Goal: Task Accomplishment & Management: Manage account settings

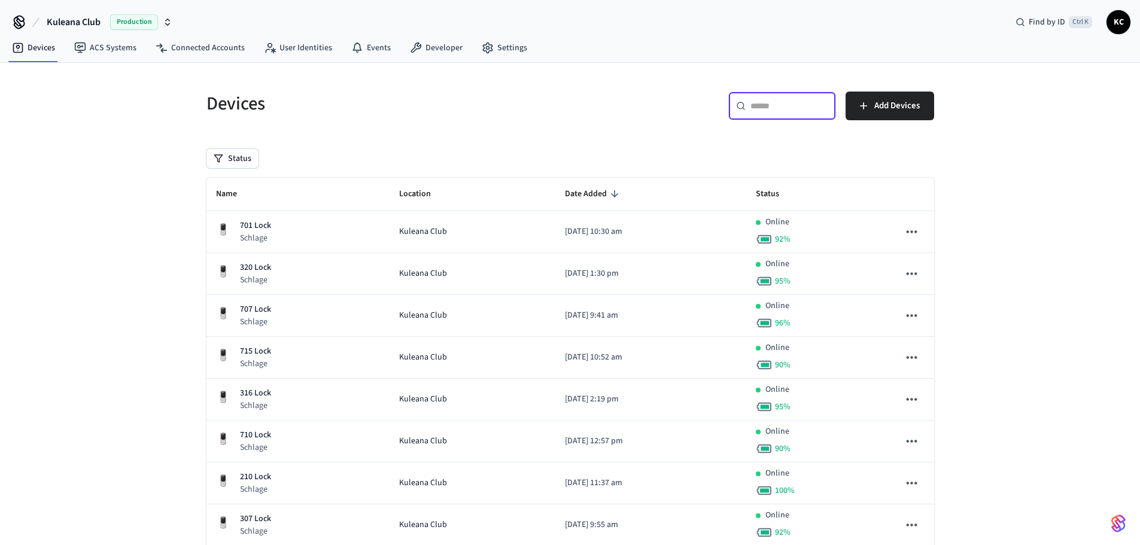
click at [765, 101] on input "text" at bounding box center [789, 106] width 78 height 12
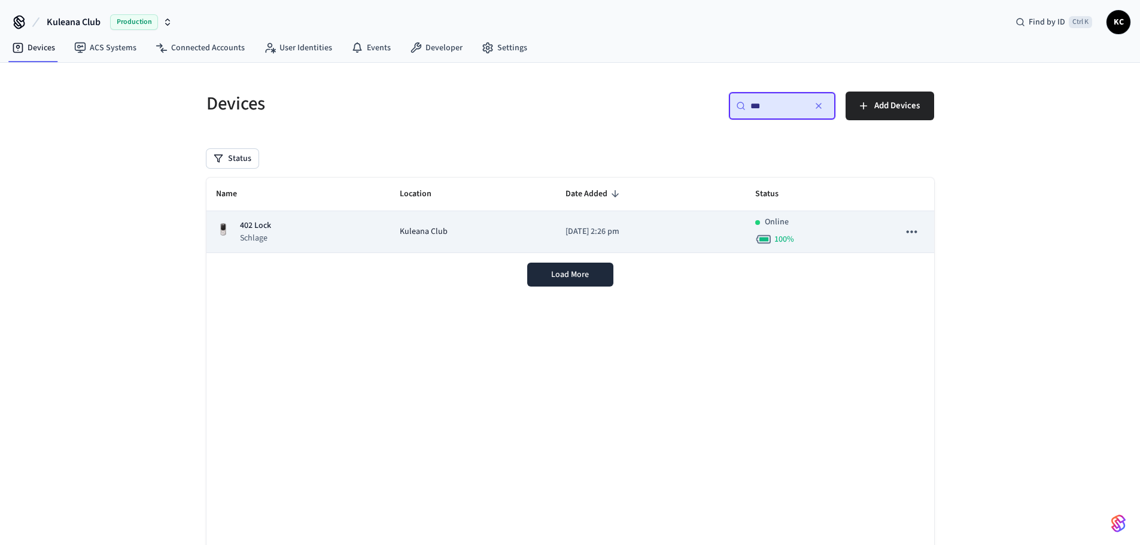
type input "***"
click at [516, 239] on td "Kuleana Club" at bounding box center [473, 232] width 166 height 42
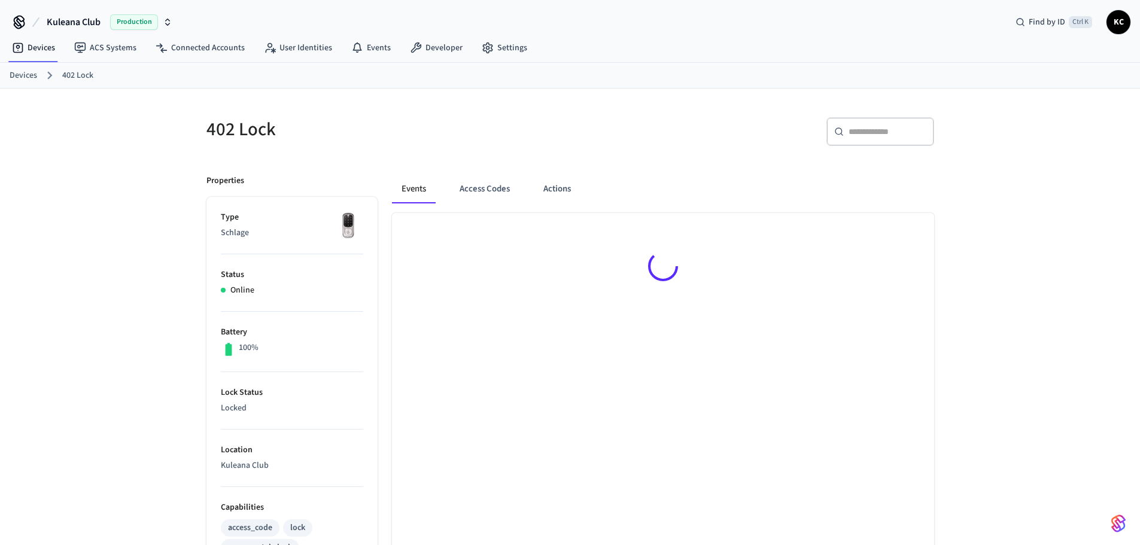
drag, startPoint x: 479, startPoint y: 192, endPoint x: 603, endPoint y: 187, distance: 124.0
click at [479, 191] on button "Access Codes" at bounding box center [484, 189] width 69 height 29
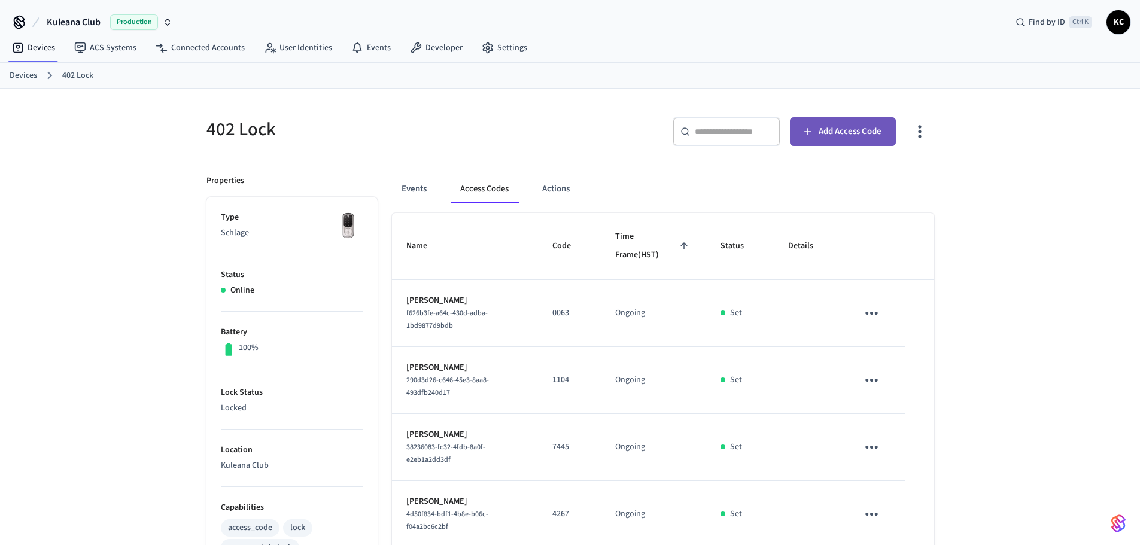
click at [856, 127] on span "Add Access Code" at bounding box center [850, 132] width 63 height 16
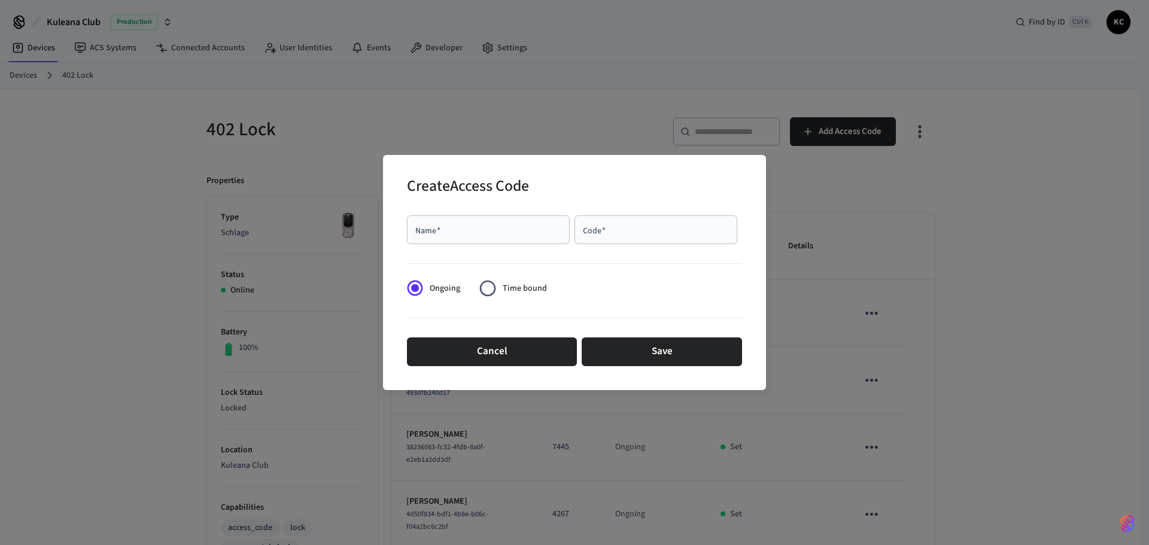
click at [493, 226] on input "Name   *" at bounding box center [488, 230] width 148 height 12
type input "****"
click at [515, 286] on span "Time bound" at bounding box center [525, 288] width 44 height 13
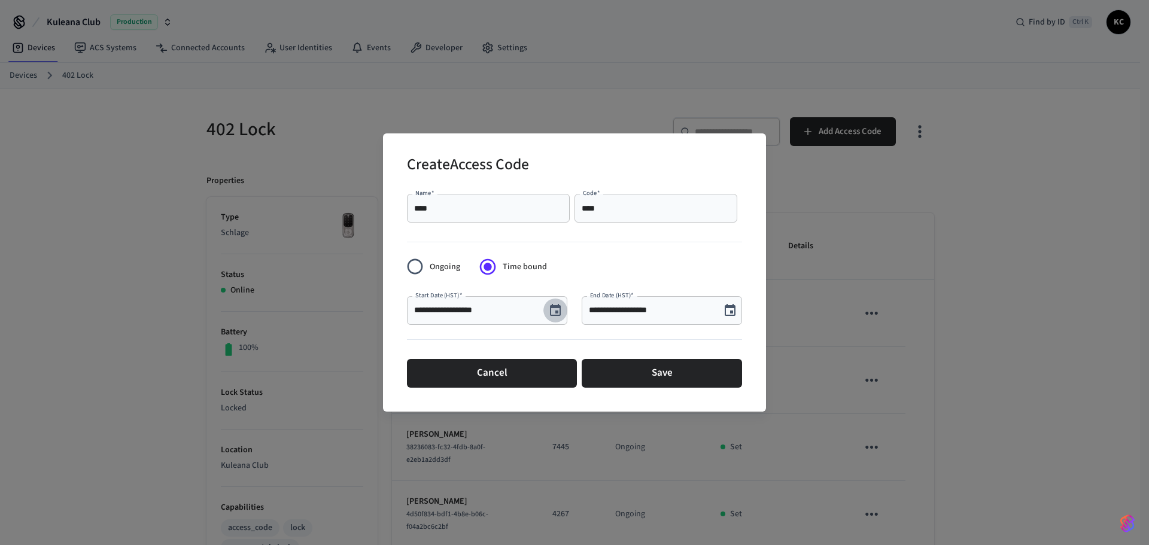
click at [562, 306] on button "Choose date, selected date is Sep 27, 2025" at bounding box center [555, 311] width 24 height 24
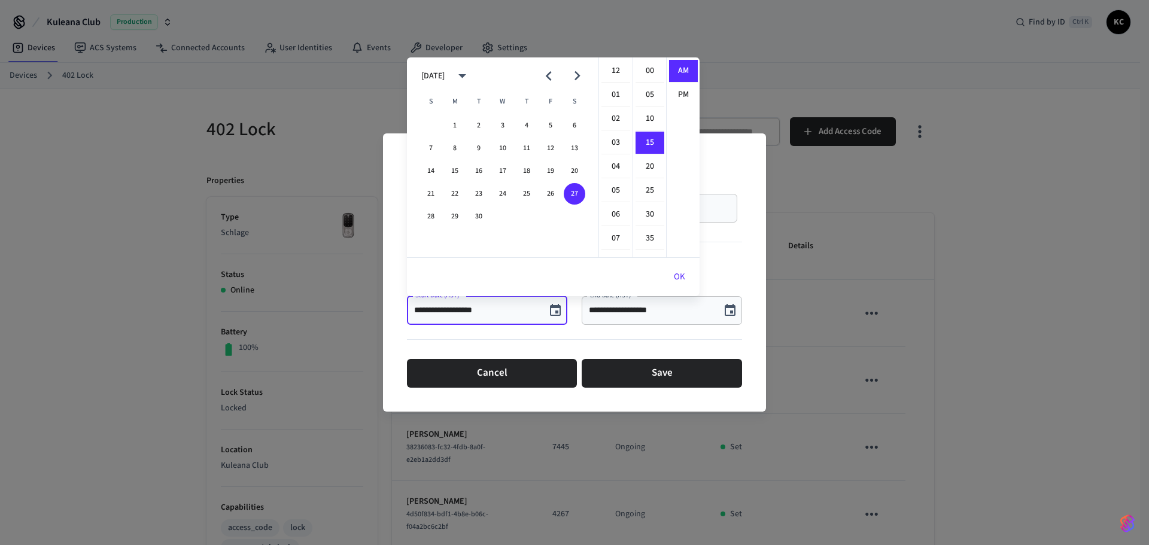
scroll to position [72, 0]
click at [568, 189] on button "27" at bounding box center [575, 194] width 22 height 22
click at [672, 272] on button "OK" at bounding box center [679, 277] width 40 height 29
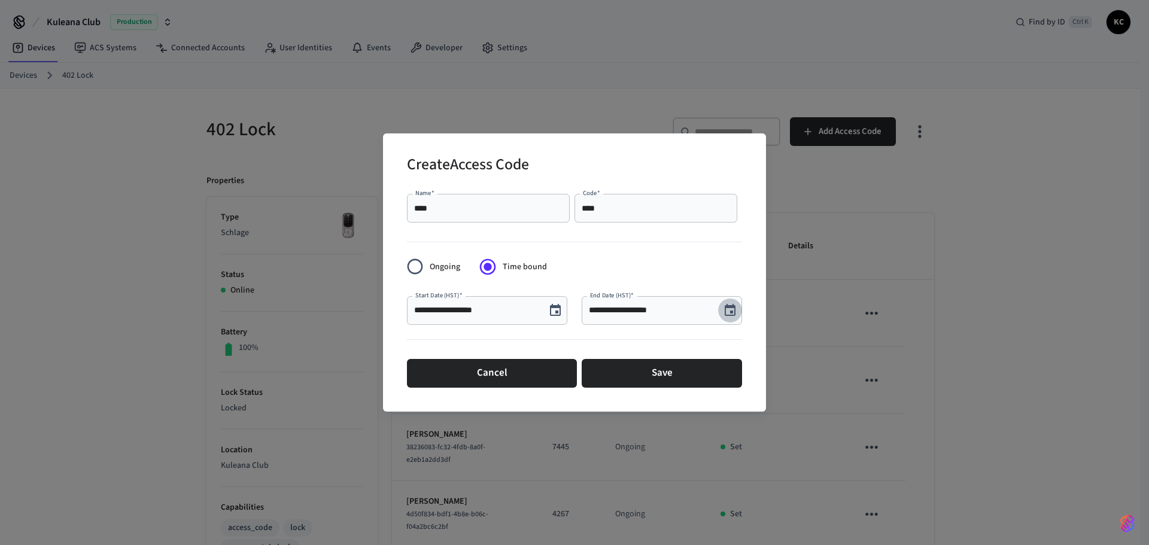
click at [729, 306] on icon "Choose date, selected date is Sep 27, 2025" at bounding box center [730, 310] width 11 height 12
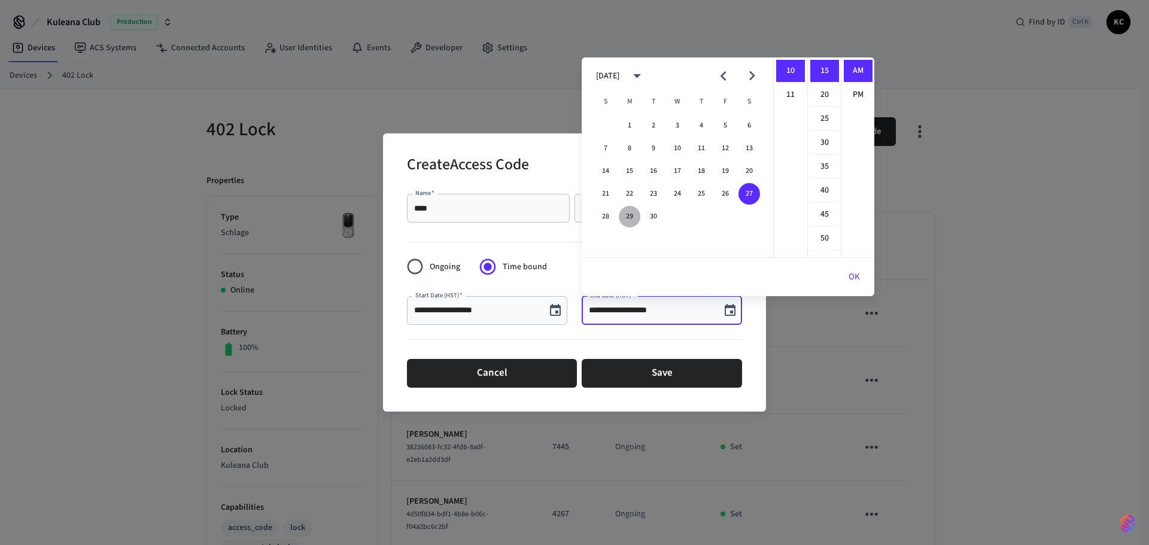
click at [631, 221] on button "29" at bounding box center [630, 217] width 22 height 22
click at [794, 66] on li "12" at bounding box center [790, 71] width 29 height 23
click at [819, 72] on li "00" at bounding box center [824, 71] width 29 height 23
click at [857, 90] on li "PM" at bounding box center [858, 95] width 29 height 22
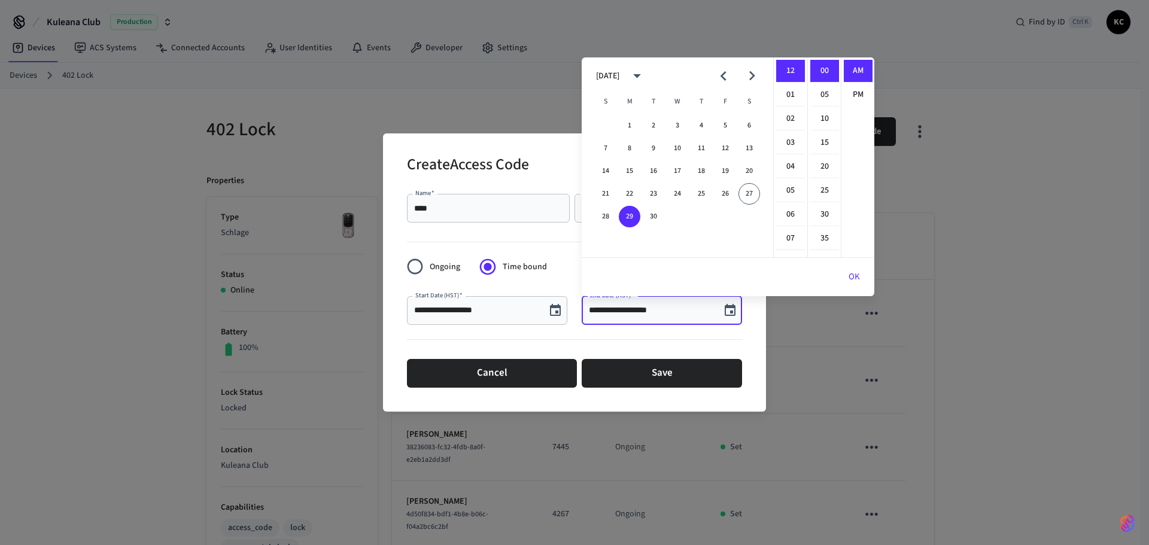
type input "**********"
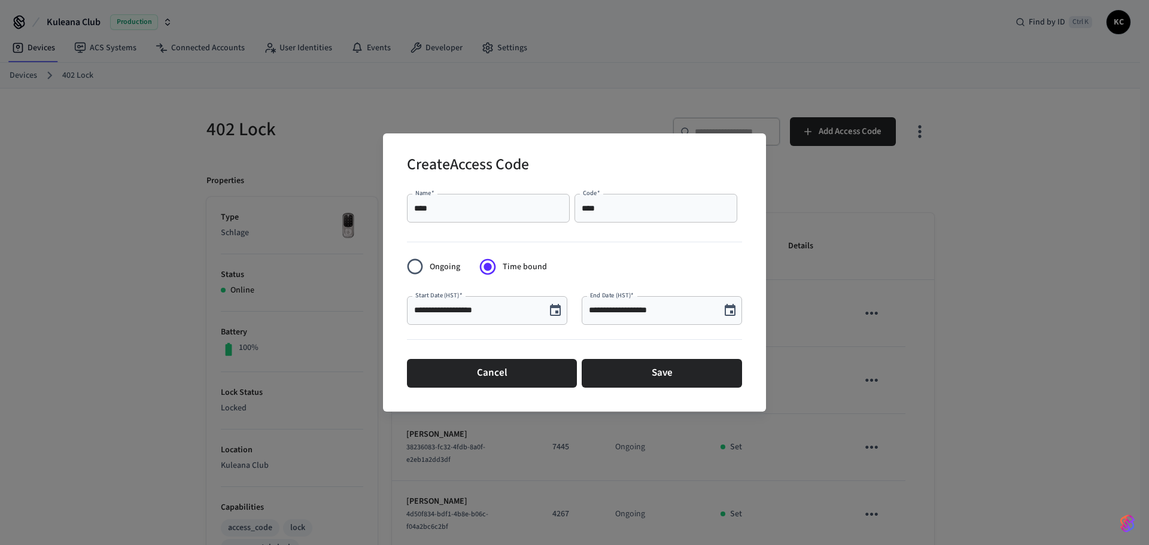
scroll to position [22, 0]
click at [711, 366] on button "Save" at bounding box center [662, 373] width 160 height 29
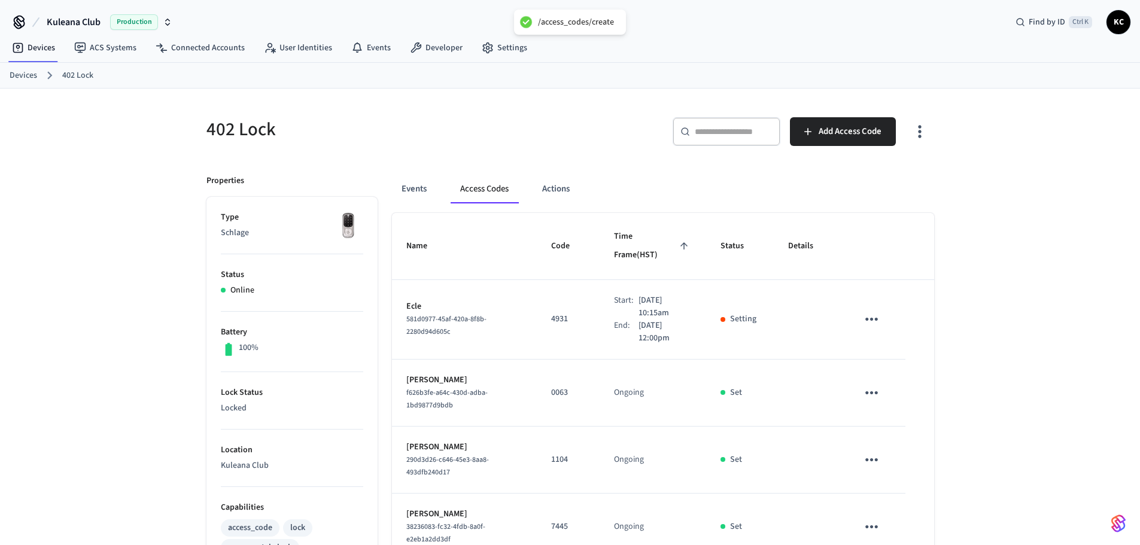
click at [35, 75] on link "Devices" at bounding box center [24, 75] width 28 height 13
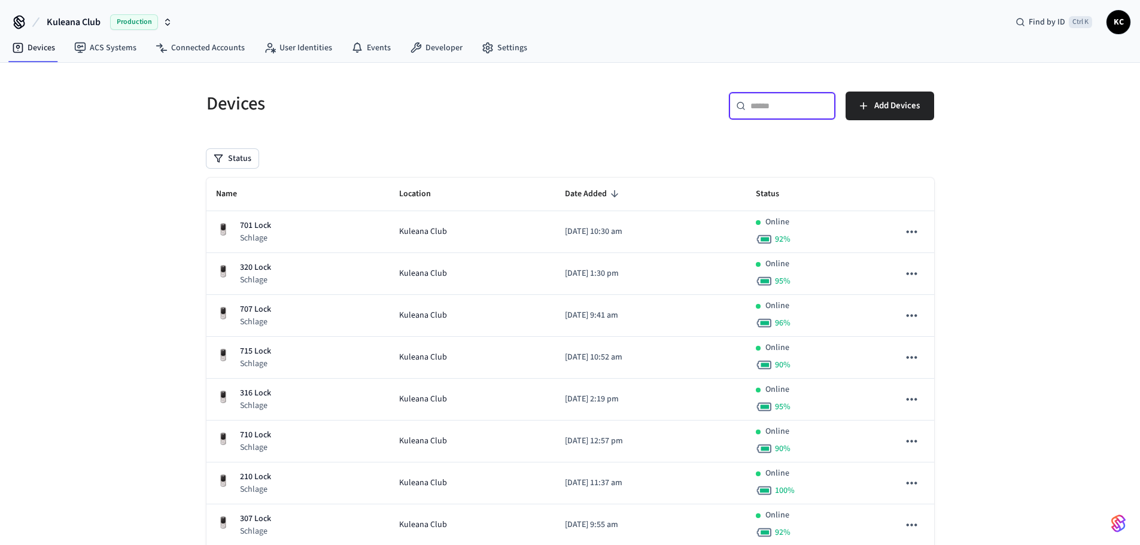
click at [762, 108] on input "text" at bounding box center [789, 106] width 78 height 12
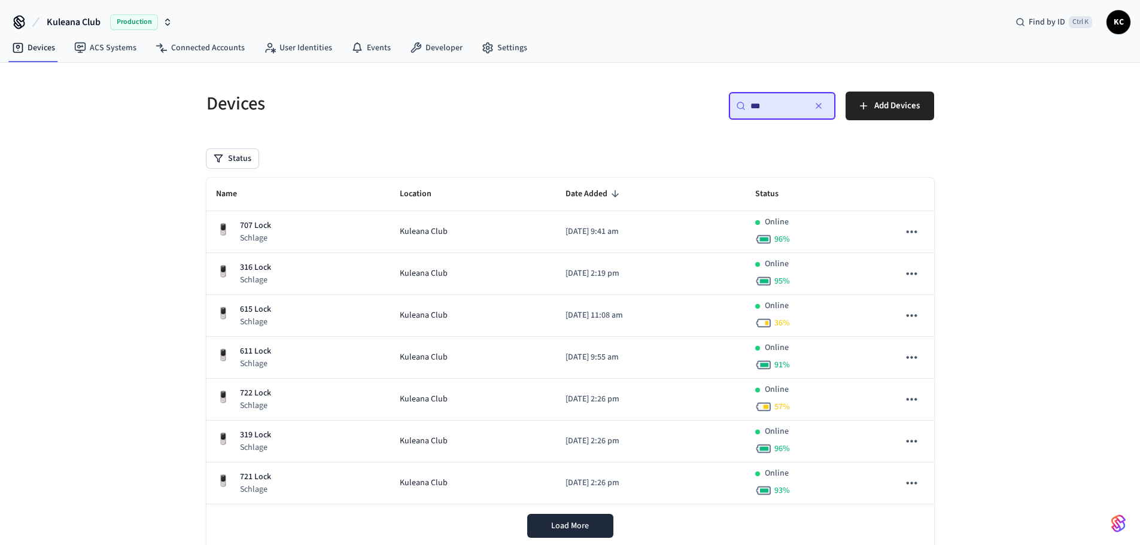
type input "***"
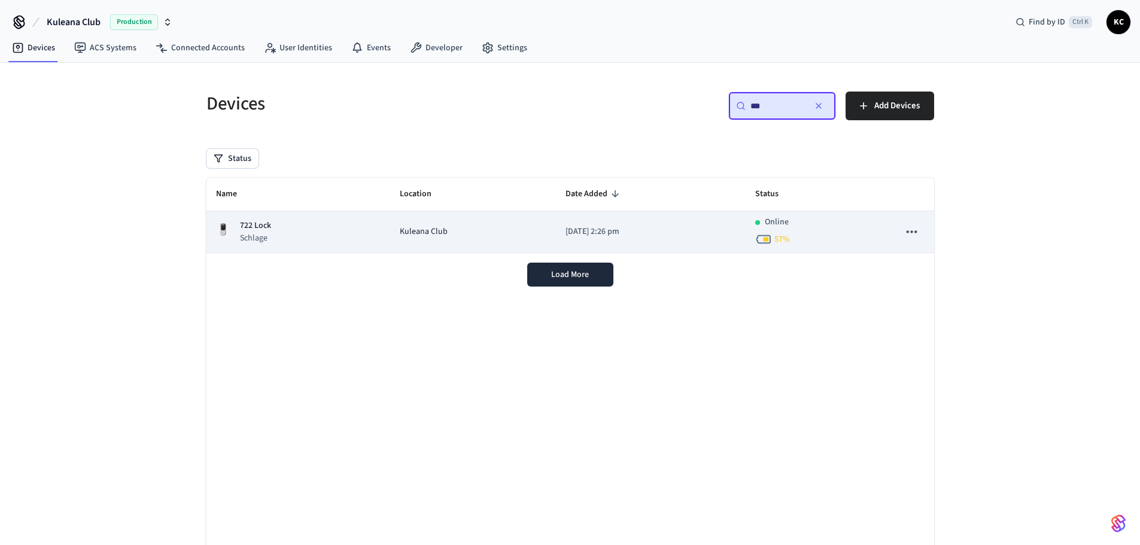
click at [556, 242] on td "[DATE] 2:26 pm" at bounding box center [651, 232] width 190 height 42
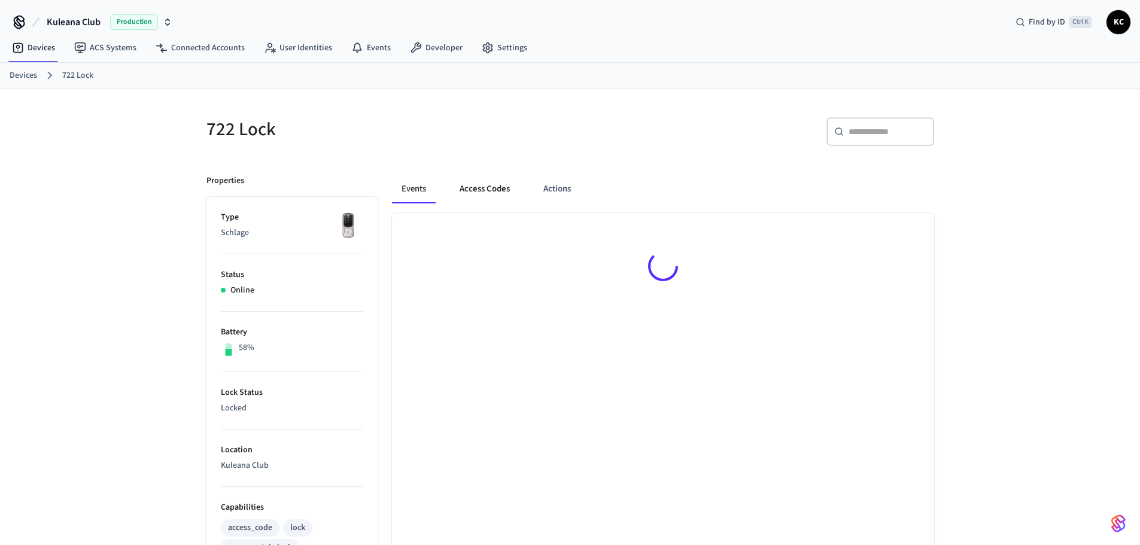
click at [488, 191] on button "Access Codes" at bounding box center [484, 189] width 69 height 29
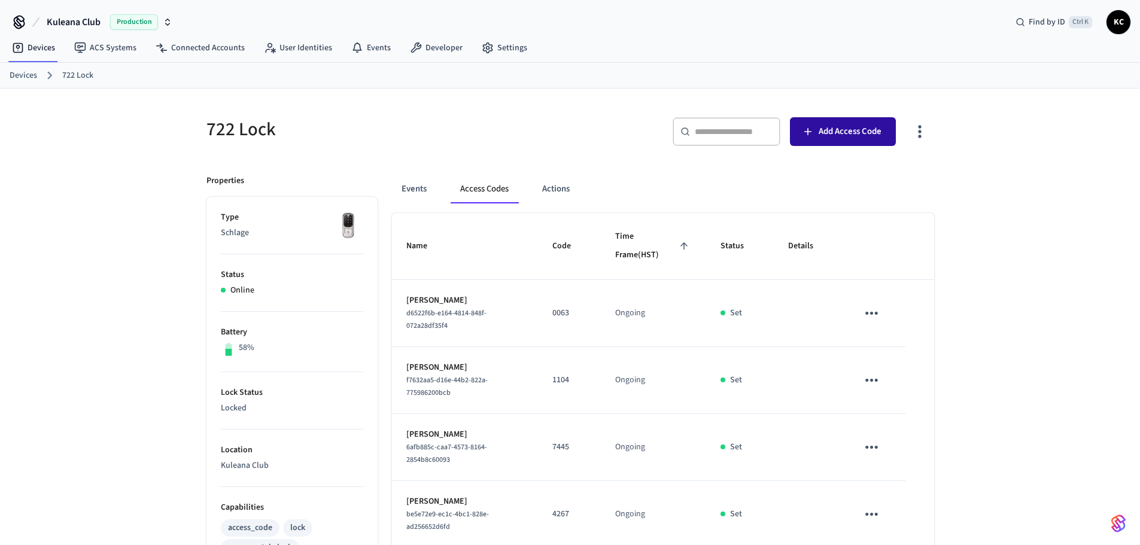
click at [807, 130] on icon "button" at bounding box center [808, 132] width 12 height 12
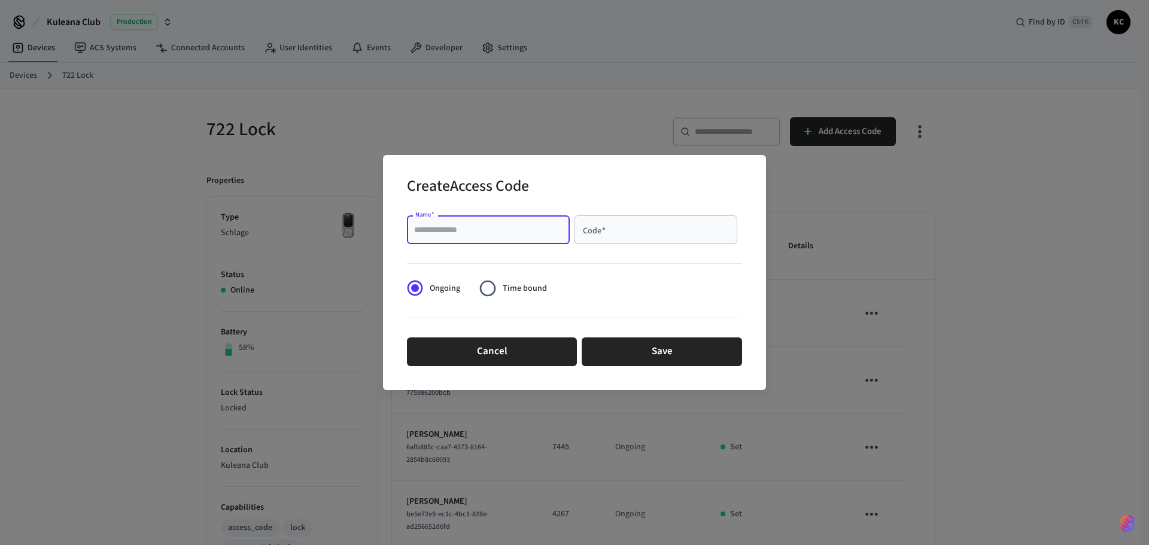
click at [528, 229] on input "Name   *" at bounding box center [488, 230] width 148 height 12
type input "******"
type input "****"
click at [518, 288] on span "Time bound" at bounding box center [525, 288] width 44 height 13
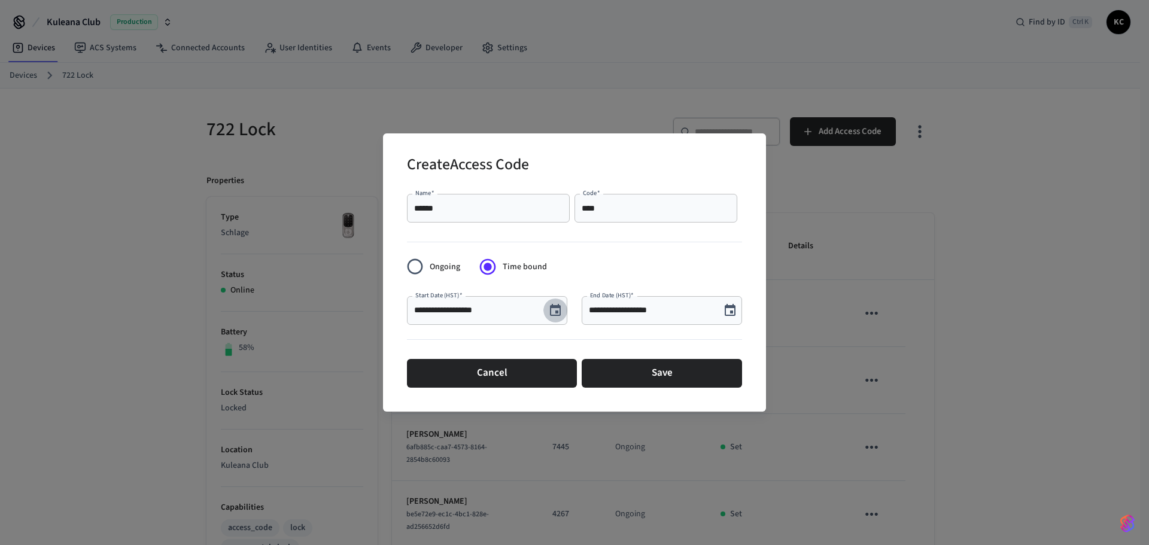
click at [553, 306] on icon "Choose date, selected date is Sep 27, 2025" at bounding box center [555, 310] width 11 height 12
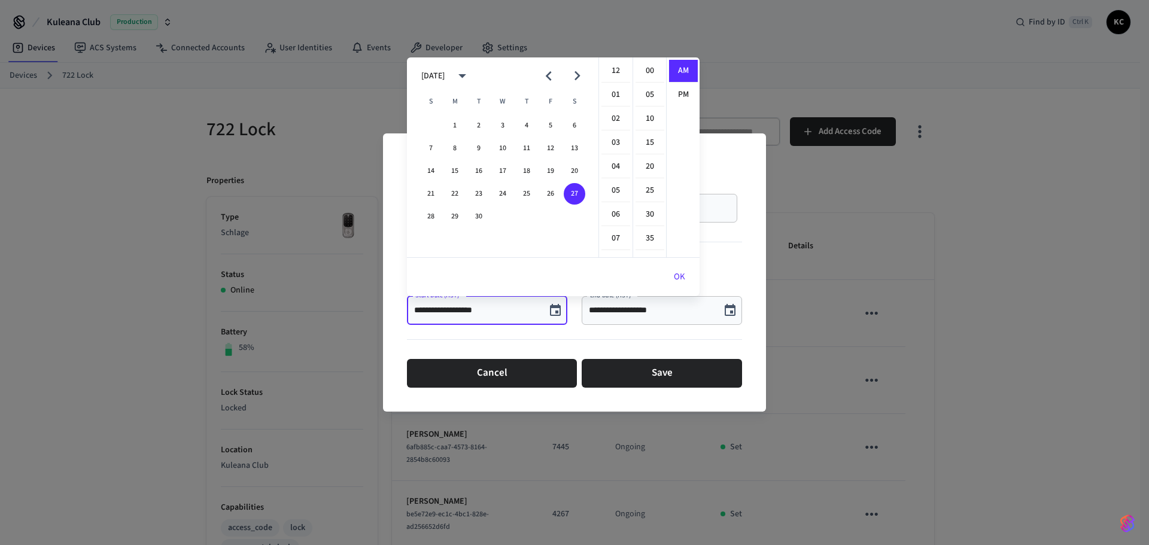
scroll to position [239, 0]
click at [673, 276] on button "OK" at bounding box center [679, 277] width 40 height 29
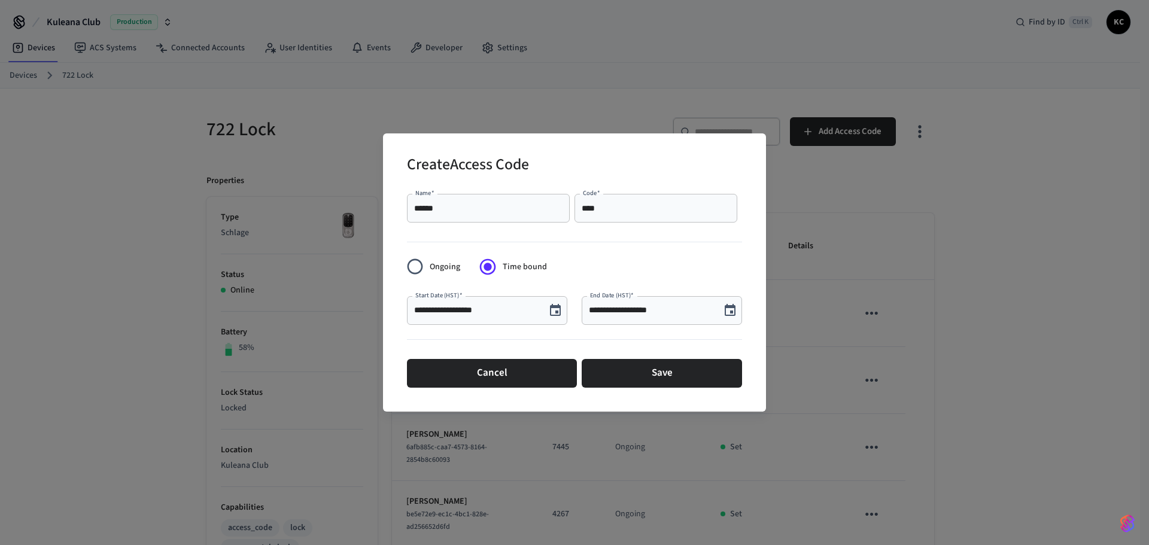
click at [725, 311] on icon "Choose date, selected date is Sep 27, 2025" at bounding box center [730, 310] width 11 height 12
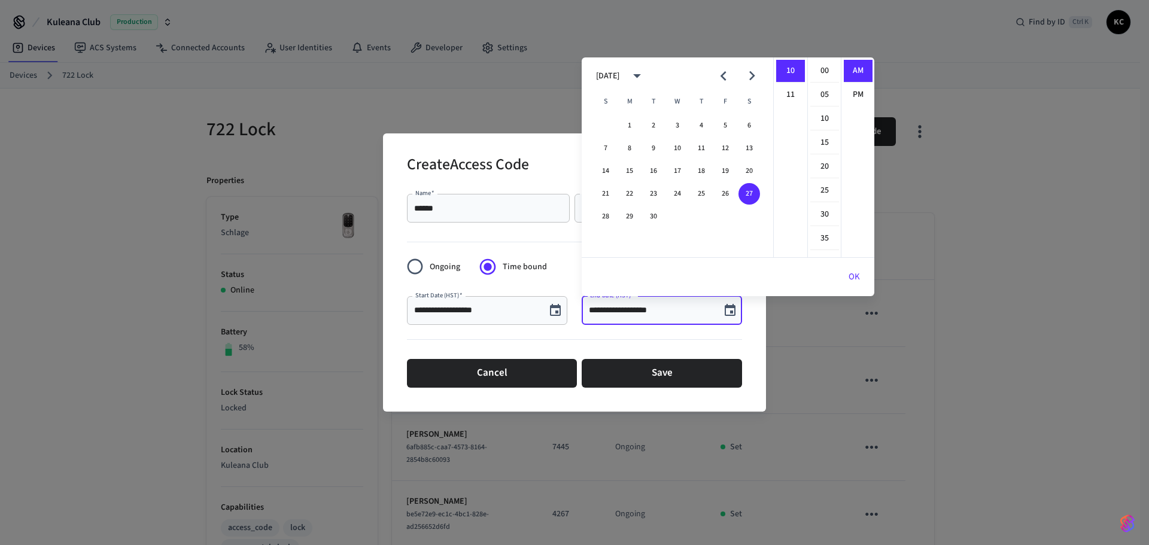
click at [753, 72] on icon "Next month" at bounding box center [752, 75] width 19 height 19
click at [748, 126] on button "4" at bounding box center [749, 126] width 22 height 22
click at [788, 71] on li "12" at bounding box center [790, 71] width 29 height 23
click at [816, 68] on li "00" at bounding box center [824, 71] width 29 height 23
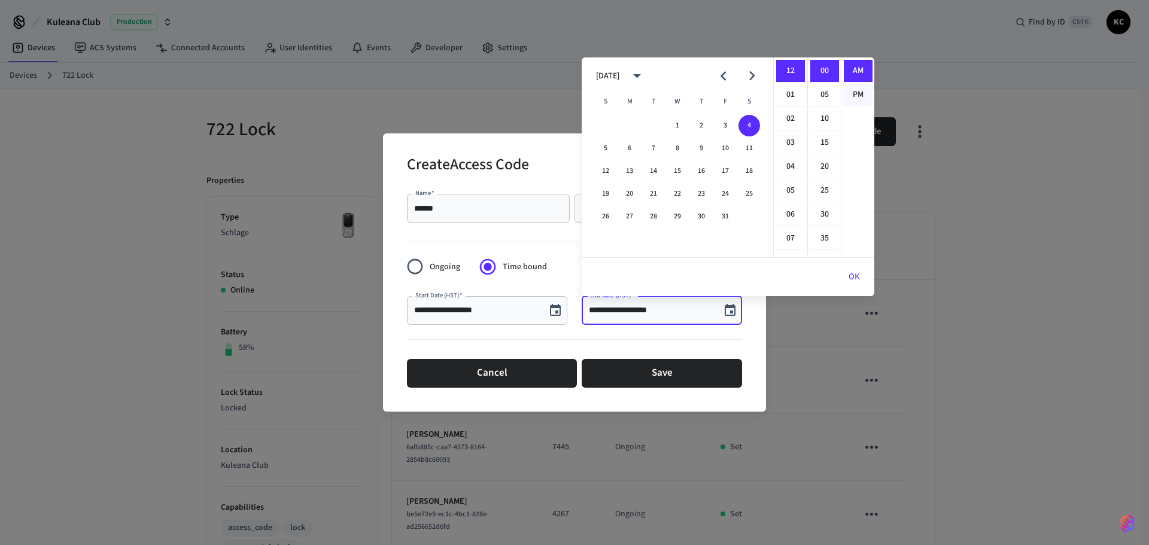
click at [853, 99] on li "PM" at bounding box center [858, 95] width 29 height 22
type input "**********"
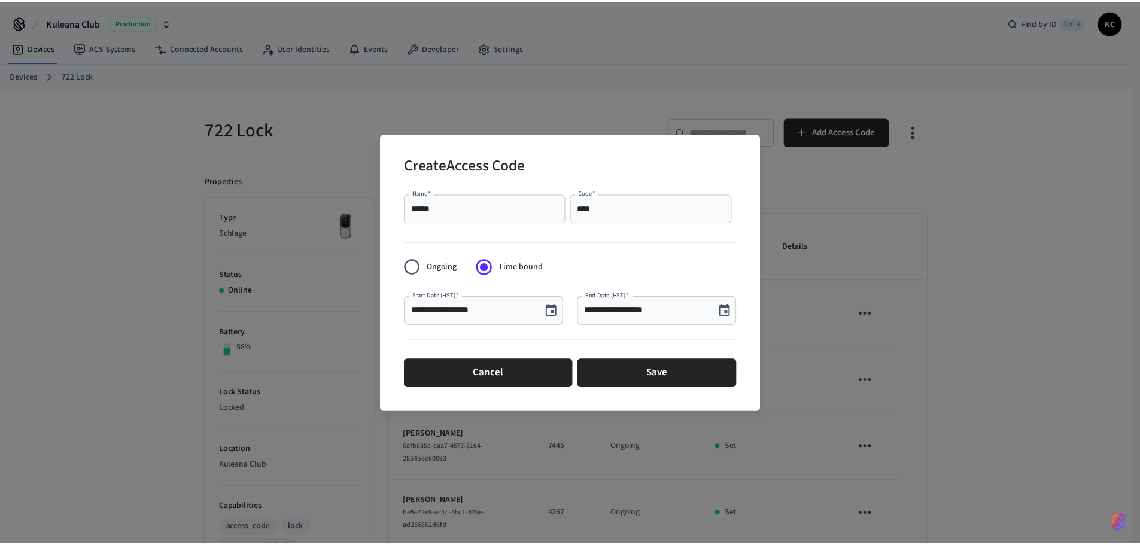
scroll to position [22, 0]
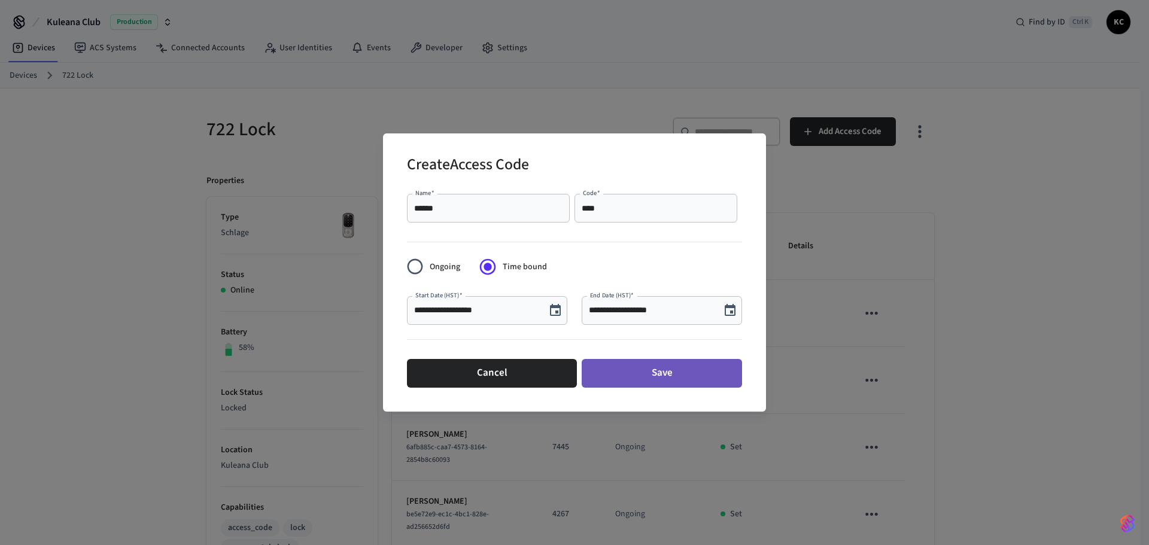
click at [678, 372] on button "Save" at bounding box center [662, 373] width 160 height 29
